Goal: Find specific page/section

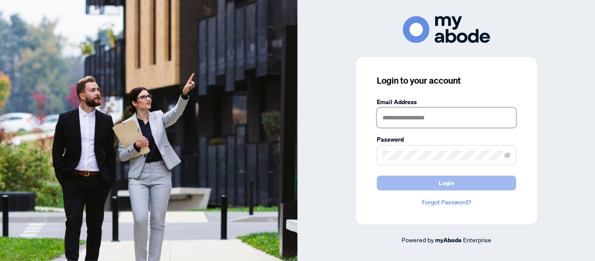
type input "**********"
click at [439, 186] on span "Login" at bounding box center [447, 183] width 16 height 14
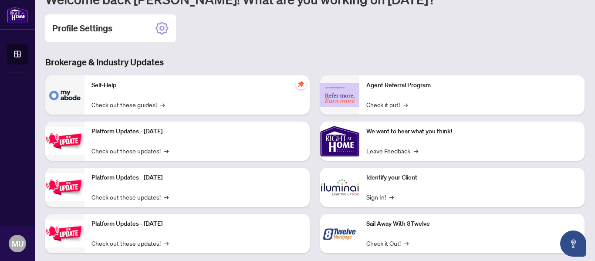
scroll to position [136, 0]
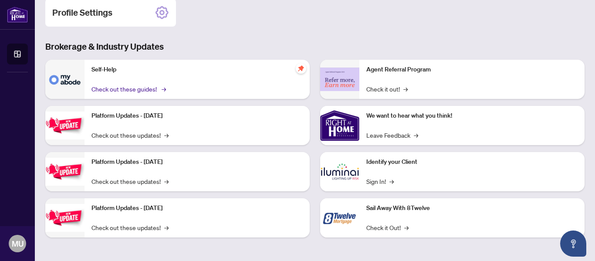
click at [130, 87] on link "Check out these guides! →" at bounding box center [127, 89] width 73 height 10
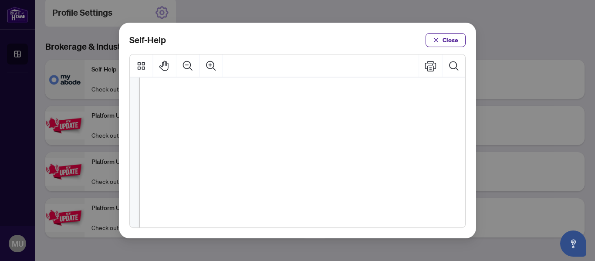
scroll to position [701, 0]
click at [442, 38] on button "Close" at bounding box center [445, 40] width 40 height 14
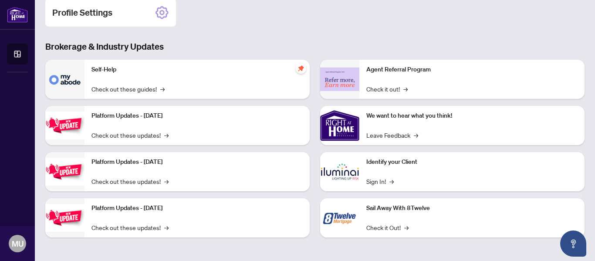
click at [420, 15] on div "Profile Settings" at bounding box center [314, 13] width 539 height 28
